Goal: Task Accomplishment & Management: Manage account settings

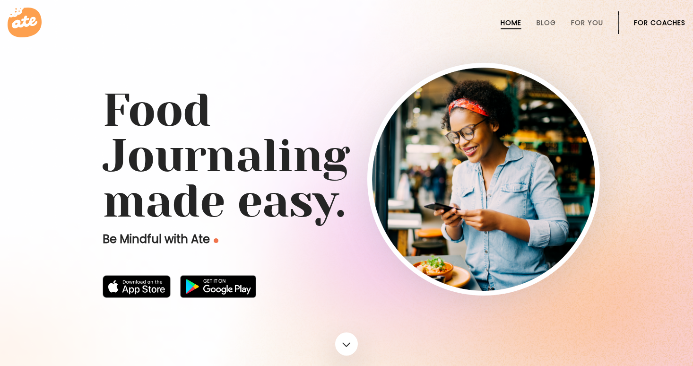
click at [657, 32] on li "For Coaches" at bounding box center [660, 22] width 52 height 23
click at [657, 20] on link "For Coaches" at bounding box center [660, 23] width 52 height 8
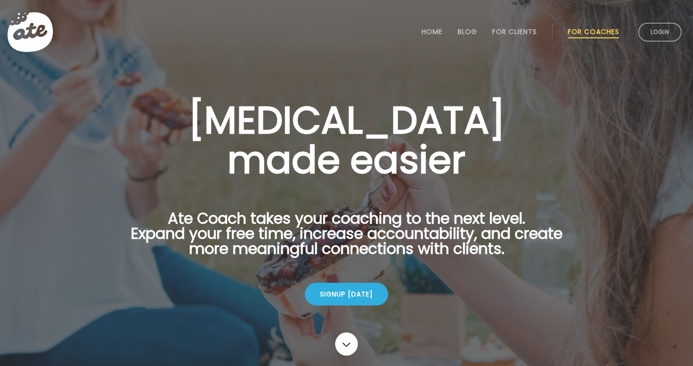
click at [657, 20] on li "Login" at bounding box center [660, 32] width 51 height 42
click at [657, 41] on link "Login" at bounding box center [660, 32] width 44 height 19
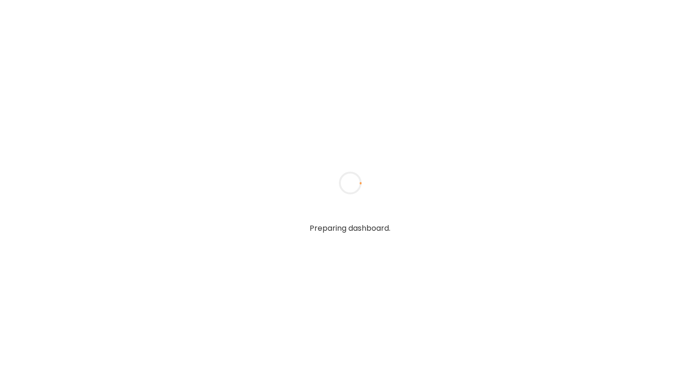
type input "**********"
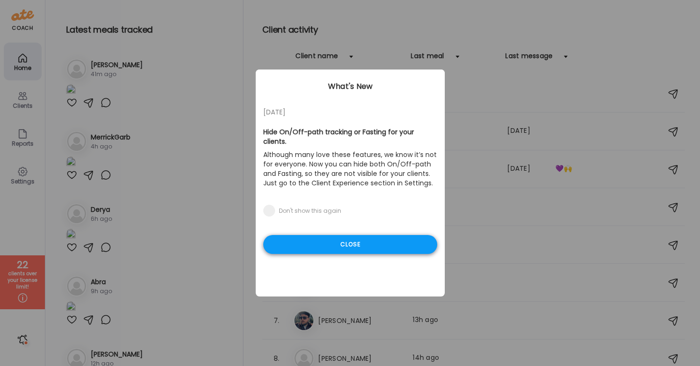
click at [350, 238] on div "Close" at bounding box center [350, 244] width 174 height 19
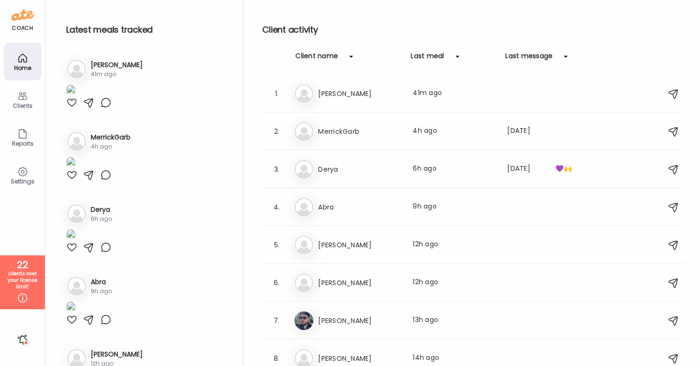
click at [76, 97] on img at bounding box center [70, 90] width 9 height 13
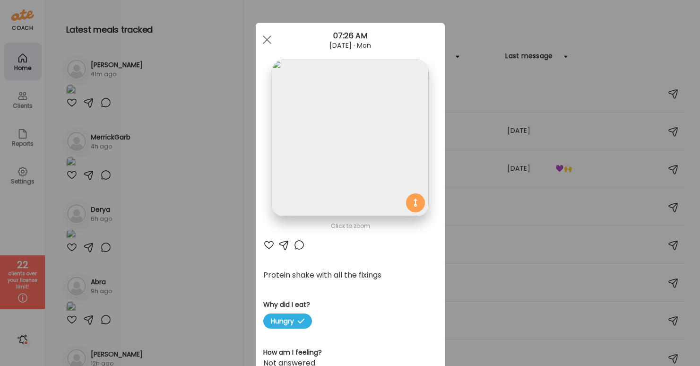
click at [598, 57] on div "Ate Coach Dashboard Wahoo! It’s official Take a moment to set up your Coach Pro…" at bounding box center [350, 183] width 700 height 366
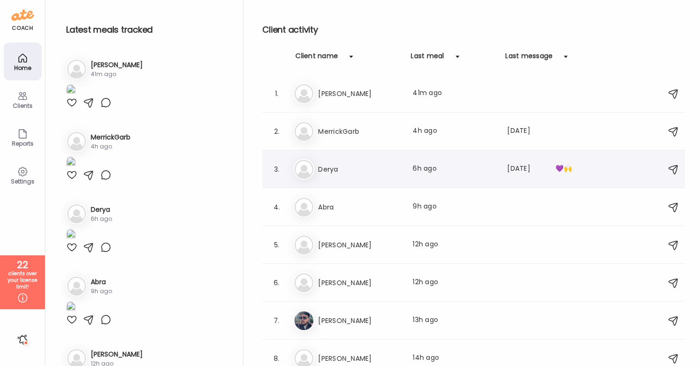
click at [425, 173] on div "Last meal: 6h ago" at bounding box center [454, 169] width 83 height 11
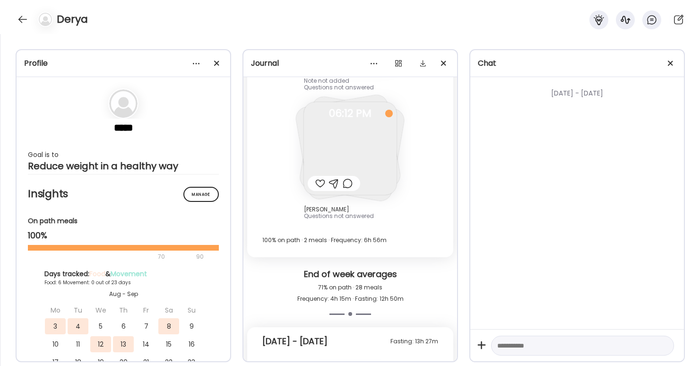
scroll to position [8817, 0]
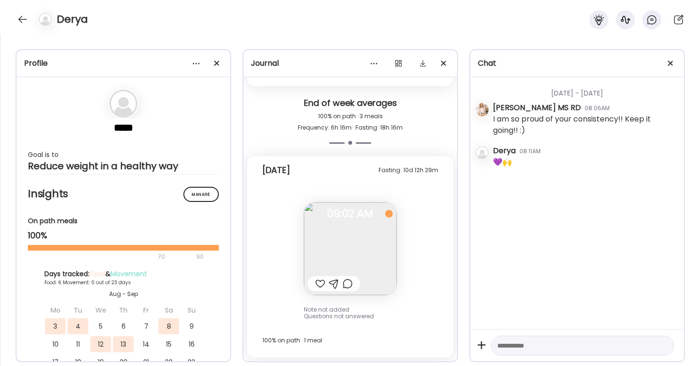
click at [343, 232] on img at bounding box center [350, 248] width 93 height 93
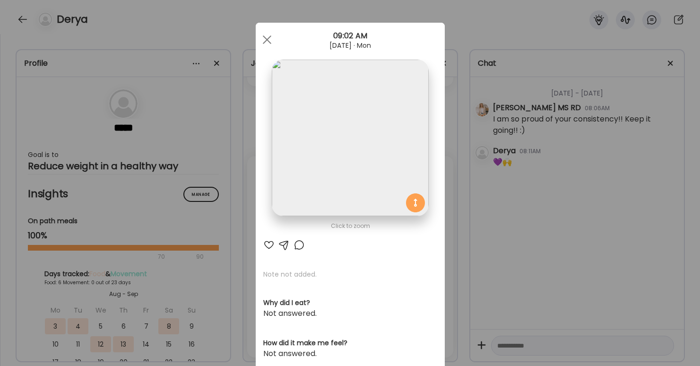
click at [486, 246] on div "Ate Coach Dashboard Wahoo! It’s official Take a moment to set up your Coach Pro…" at bounding box center [350, 183] width 700 height 366
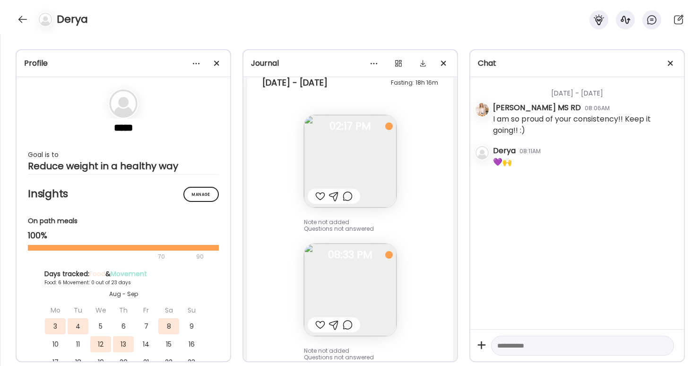
scroll to position [8503, 0]
click at [351, 153] on img at bounding box center [350, 163] width 93 height 93
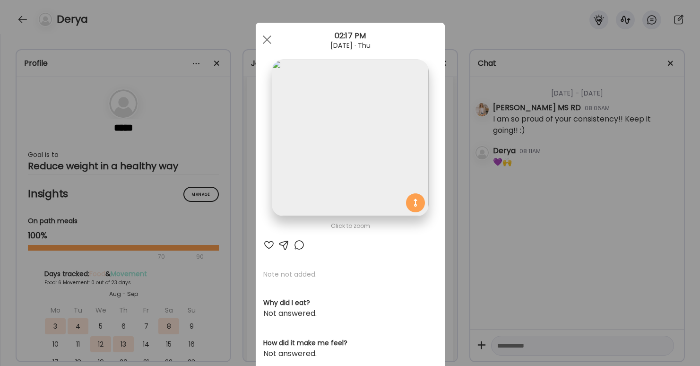
click at [518, 183] on div "Ate Coach Dashboard Wahoo! It’s official Take a moment to set up your Coach Pro…" at bounding box center [350, 183] width 700 height 366
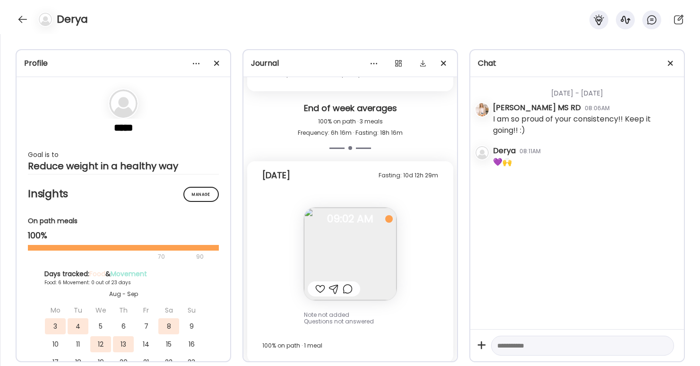
scroll to position [8817, 0]
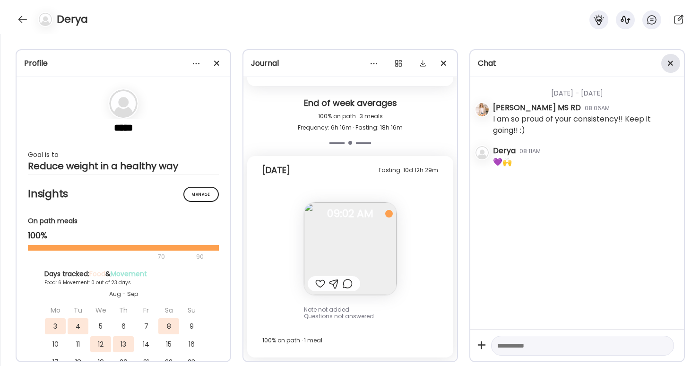
click at [670, 62] on span at bounding box center [670, 63] width 5 height 5
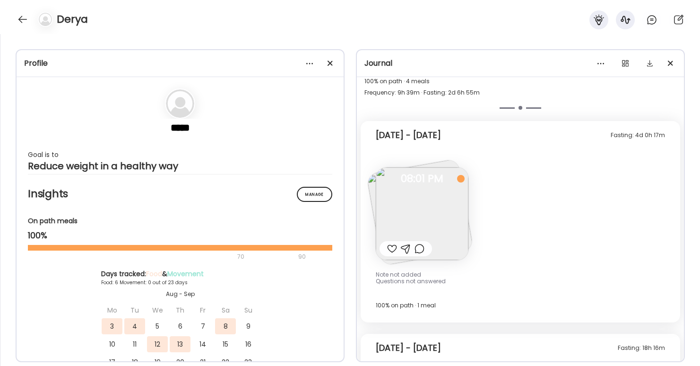
scroll to position [5221, 0]
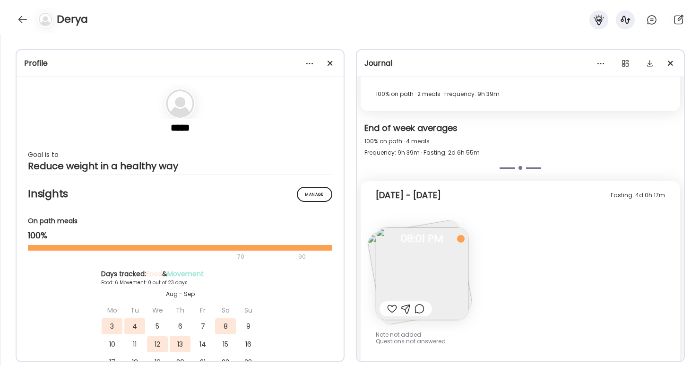
click at [429, 262] on img at bounding box center [422, 273] width 93 height 93
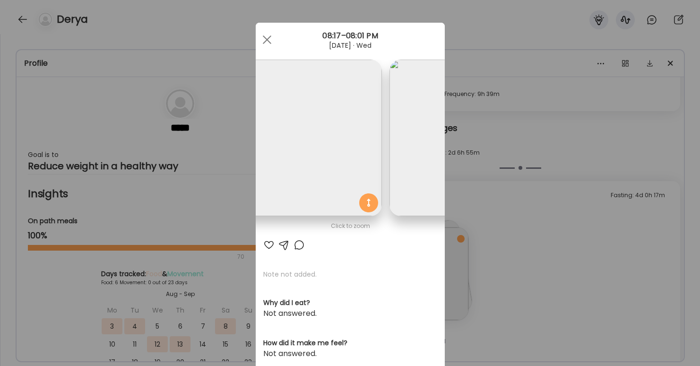
scroll to position [0, 0]
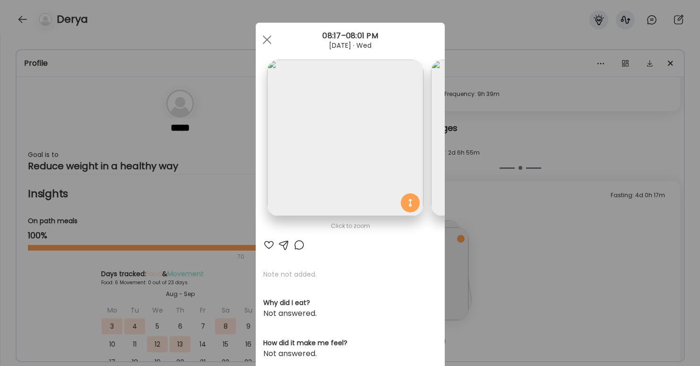
click at [567, 255] on div "Ate Coach Dashboard Wahoo! It’s official Take a moment to set up your Coach Pro…" at bounding box center [350, 183] width 700 height 366
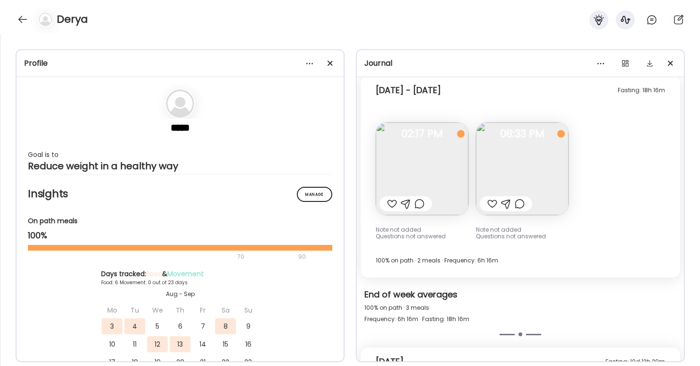
scroll to position [5730, 0]
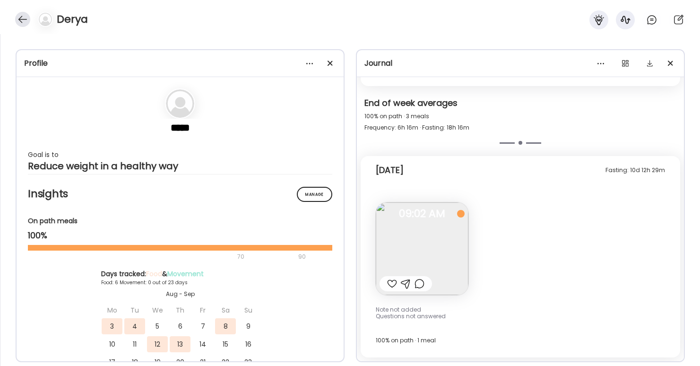
click at [20, 24] on div at bounding box center [22, 19] width 15 height 15
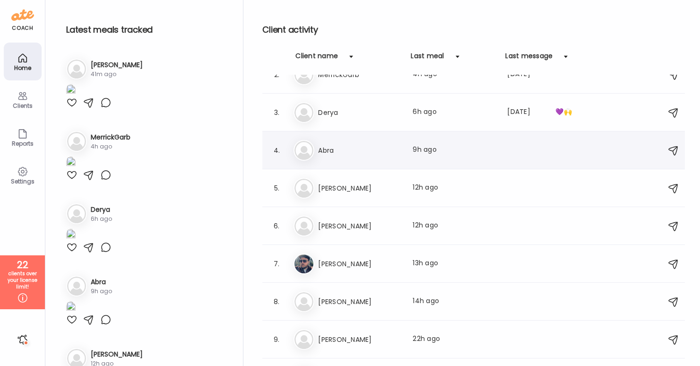
scroll to position [64, 0]
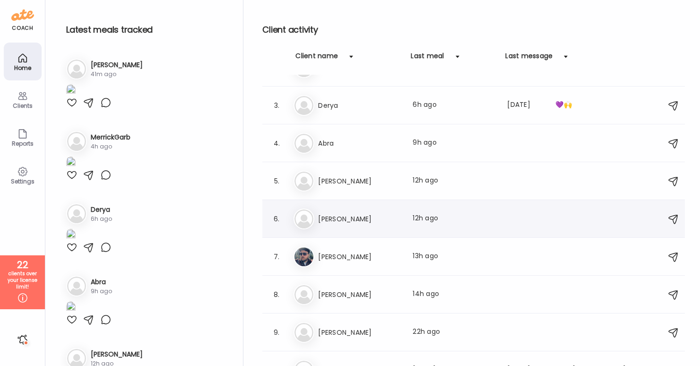
click at [425, 222] on div "Last meal: 12h ago" at bounding box center [454, 218] width 83 height 11
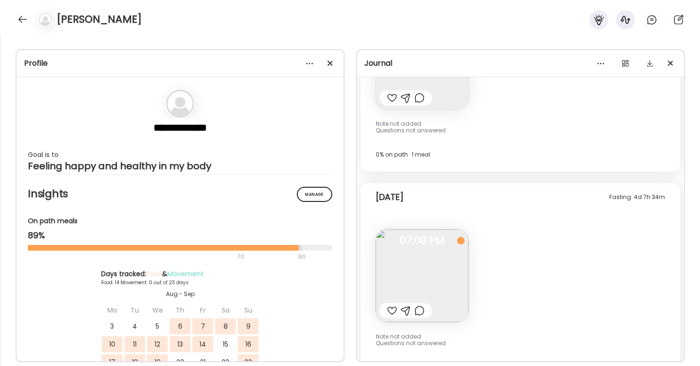
scroll to position [3773, 0]
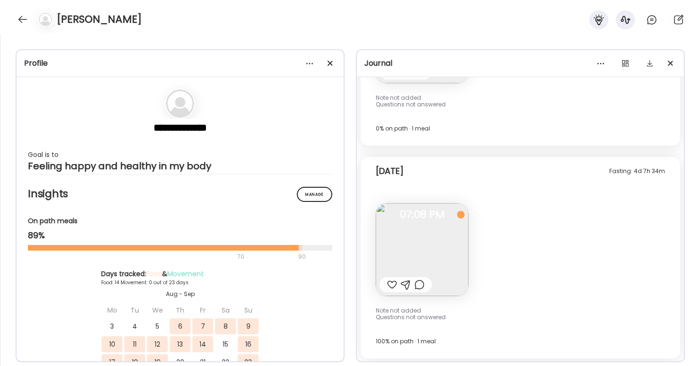
click at [443, 260] on img at bounding box center [422, 249] width 93 height 93
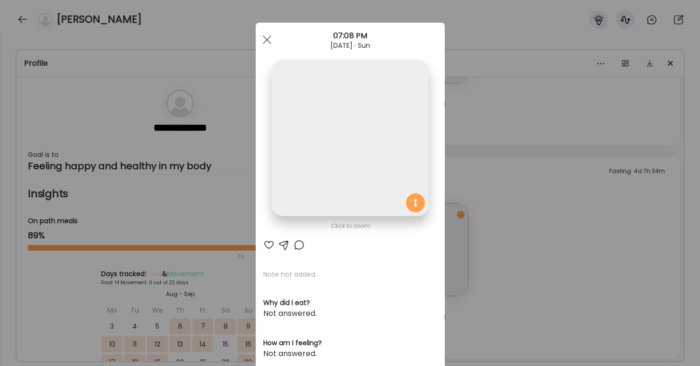
click at [487, 275] on div "Ate Coach Dashboard Wahoo! It’s official Take a moment to set up your Coach Pro…" at bounding box center [350, 183] width 700 height 366
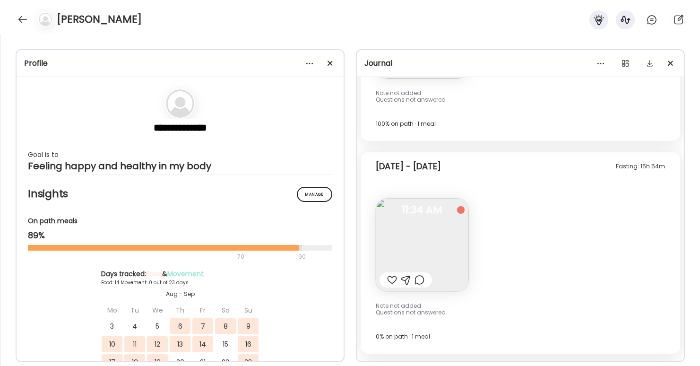
scroll to position [3563, 0]
click at [441, 244] on img at bounding box center [422, 247] width 93 height 93
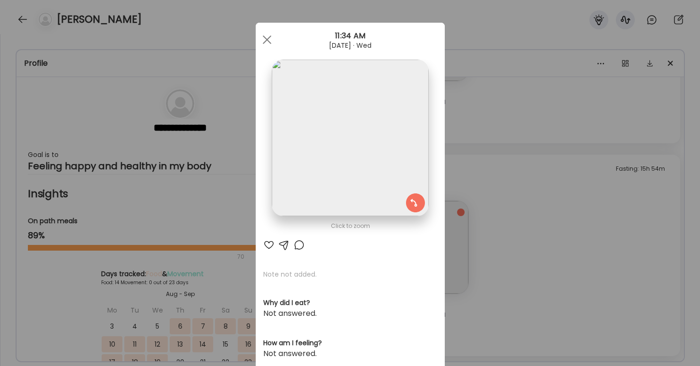
click at [589, 240] on div "Ate Coach Dashboard Wahoo! It’s official Take a moment to set up your Coach Pro…" at bounding box center [350, 183] width 700 height 366
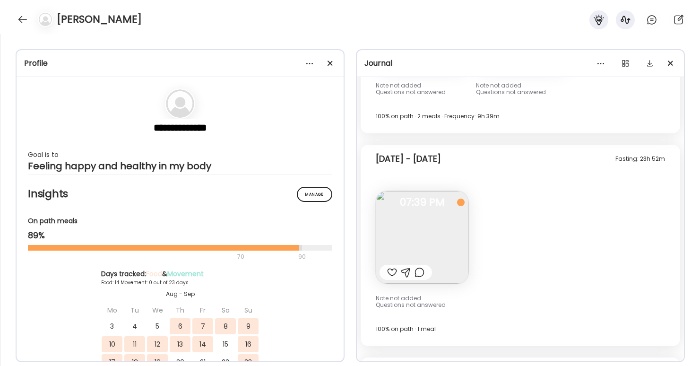
scroll to position [3358, 0]
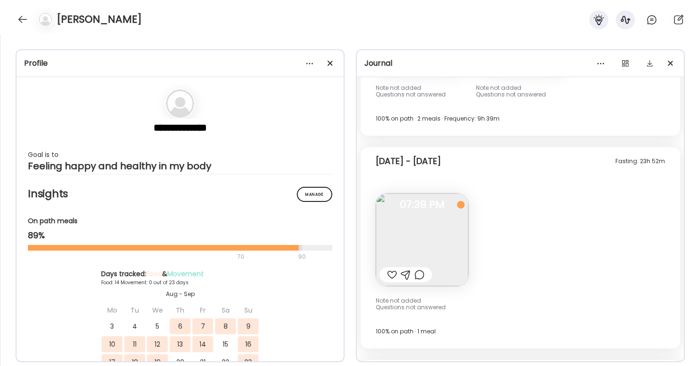
click at [453, 219] on img at bounding box center [422, 239] width 93 height 93
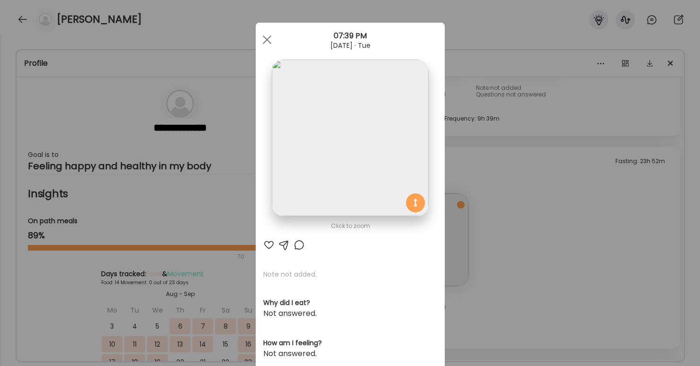
click at [511, 237] on div "Ate Coach Dashboard Wahoo! It’s official Take a moment to set up your Coach Pro…" at bounding box center [350, 183] width 700 height 366
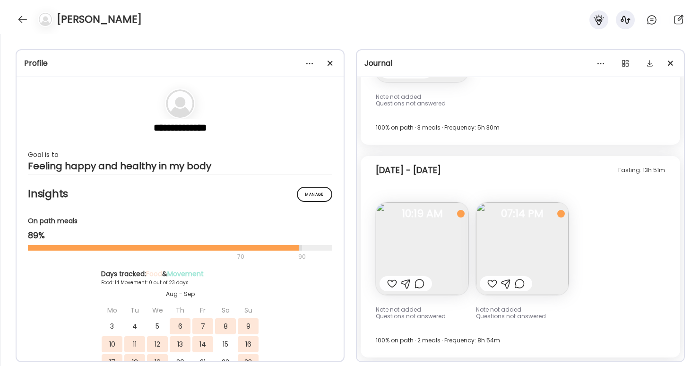
scroll to position [2646, 0]
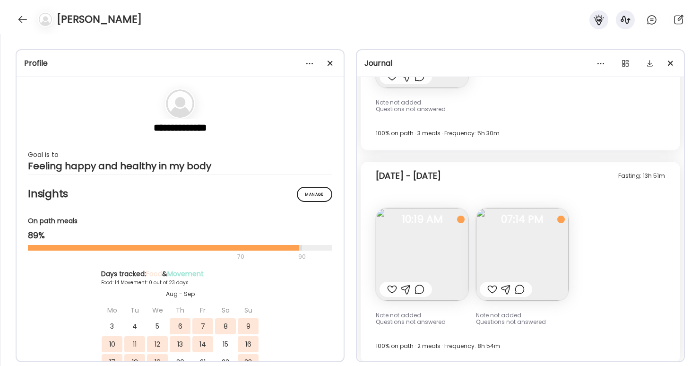
click at [549, 256] on img at bounding box center [522, 254] width 93 height 93
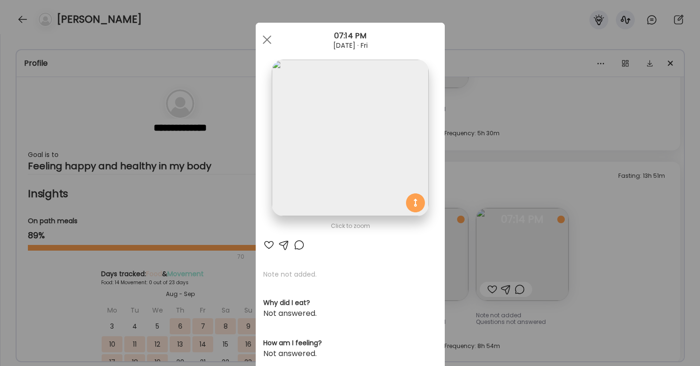
click at [607, 232] on div "Ate Coach Dashboard Wahoo! It’s official Take a moment to set up your Coach Pro…" at bounding box center [350, 183] width 700 height 366
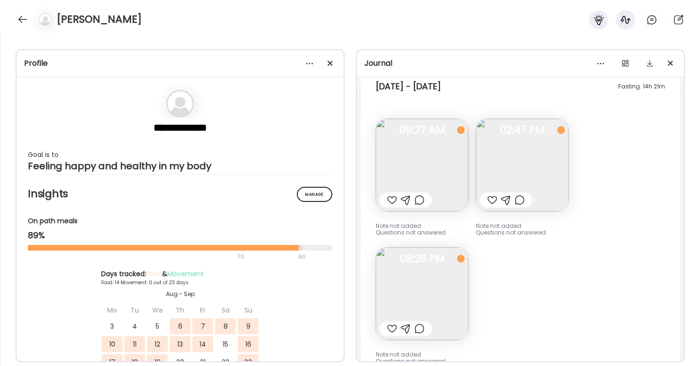
scroll to position [2392, 0]
